Goal: Navigation & Orientation: Find specific page/section

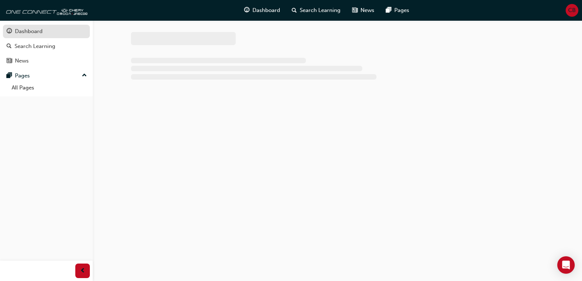
click at [32, 29] on div "Dashboard" at bounding box center [29, 31] width 28 height 8
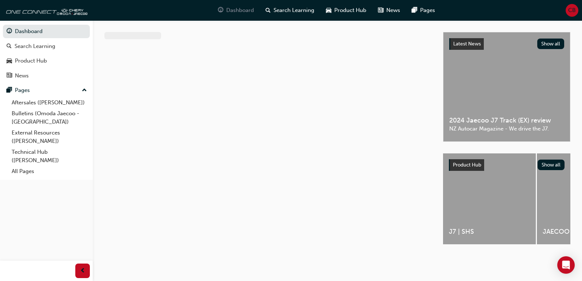
click at [248, 7] on span "Dashboard" at bounding box center [240, 10] width 28 height 8
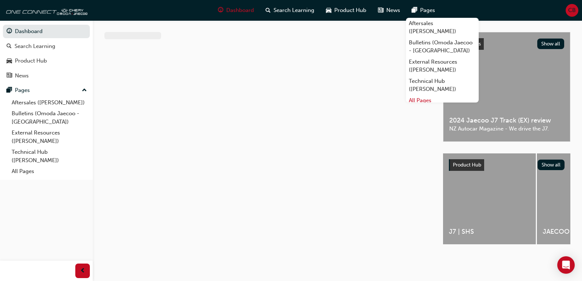
click at [421, 101] on link "All Pages" at bounding box center [442, 100] width 73 height 11
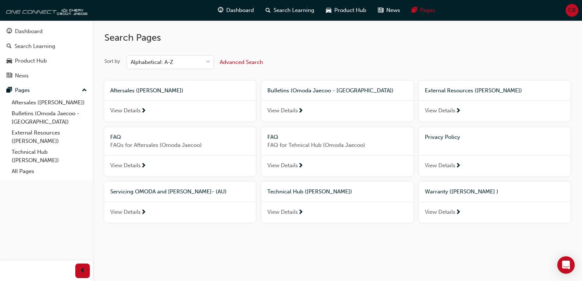
click at [302, 193] on span "Technical Hub (Omoda Jaecoo)" at bounding box center [309, 191] width 85 height 7
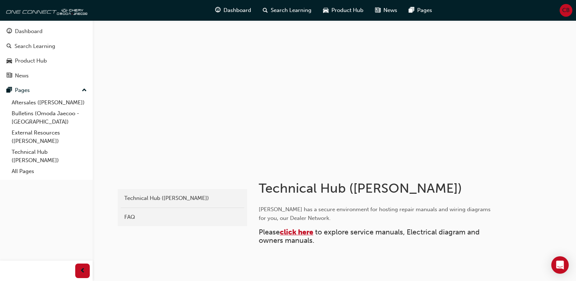
click at [297, 231] on span "click here" at bounding box center [296, 232] width 33 height 8
click at [295, 233] on span "click here" at bounding box center [296, 232] width 33 height 8
click at [347, 145] on div at bounding box center [334, 92] width 436 height 145
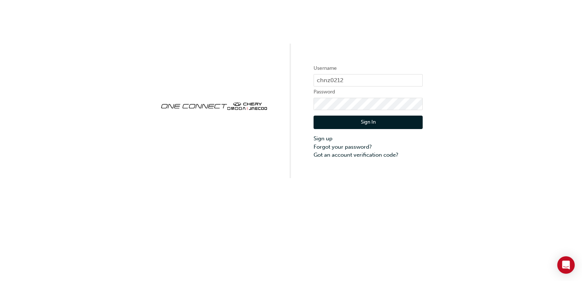
click at [346, 120] on button "Sign In" at bounding box center [368, 123] width 109 height 14
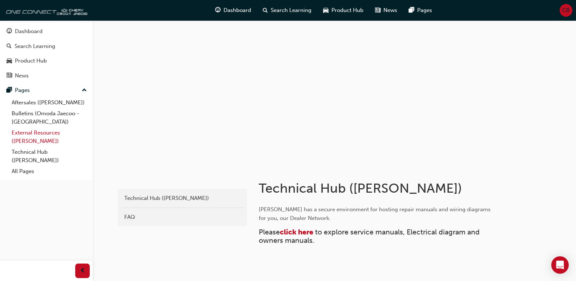
click at [64, 131] on link "External Resources (Omoda Jaecoo)" at bounding box center [49, 136] width 81 height 19
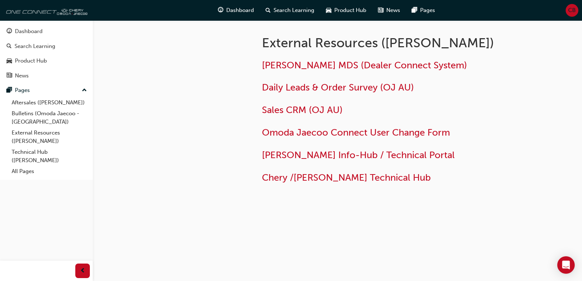
click at [33, 9] on img at bounding box center [46, 10] width 84 height 15
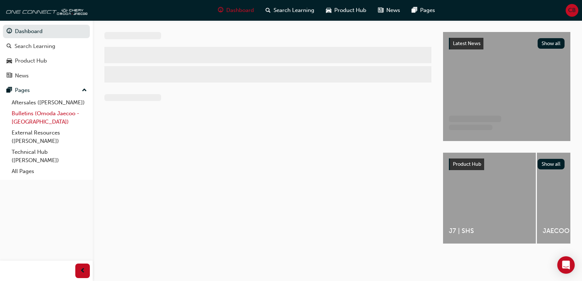
click at [48, 115] on link "Bulletins (Omoda Jaecoo - NZ)" at bounding box center [49, 117] width 81 height 19
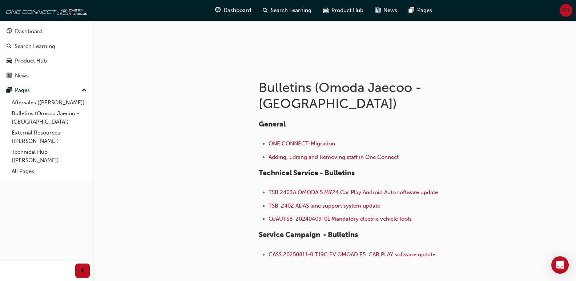
scroll to position [121, 0]
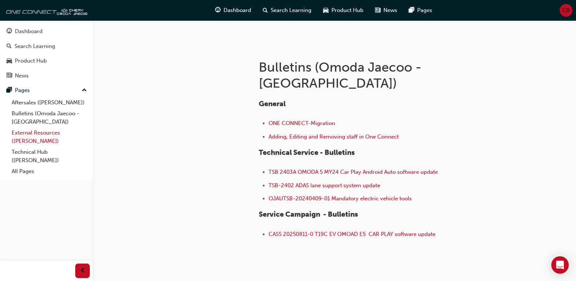
click at [55, 133] on link "External Resources (Omoda Jaecoo)" at bounding box center [49, 136] width 81 height 19
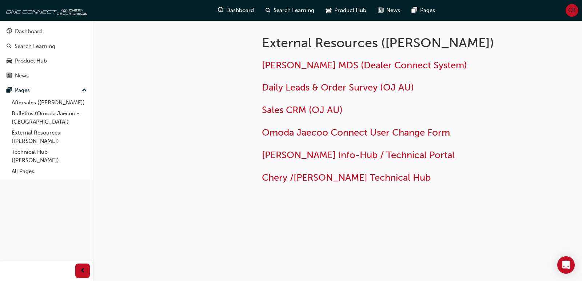
click at [572, 10] on span "CB" at bounding box center [572, 10] width 8 height 8
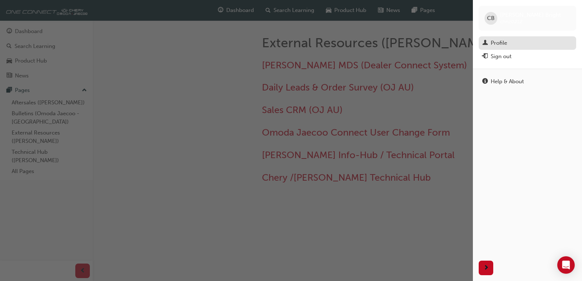
click at [499, 43] on div "Profile" at bounding box center [499, 43] width 16 height 8
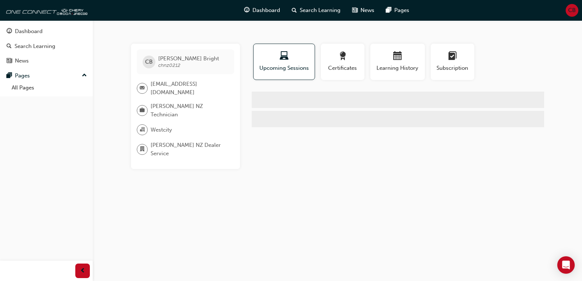
click at [116, 192] on div "CB [PERSON_NAME] chnz0212 [EMAIL_ADDRESS][DOMAIN_NAME] Omoda Jaecoo NZ Technici…" at bounding box center [291, 140] width 582 height 281
click at [109, 170] on div "CB [PERSON_NAME] chnz0212 [EMAIL_ADDRESS][DOMAIN_NAME] Omoda Jaecoo NZ Technici…" at bounding box center [291, 140] width 582 height 281
